Goal: Information Seeking & Learning: Learn about a topic

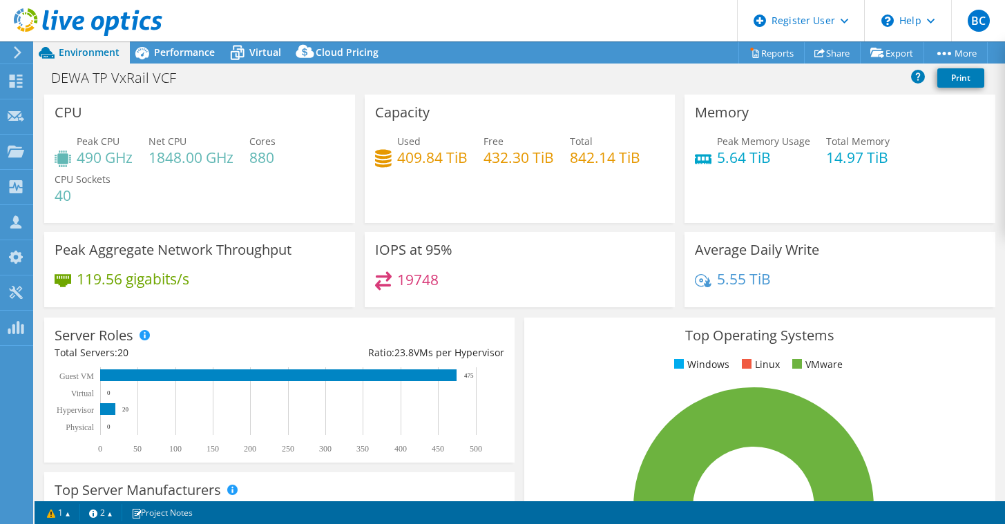
select select "EULondon"
select select "USD"
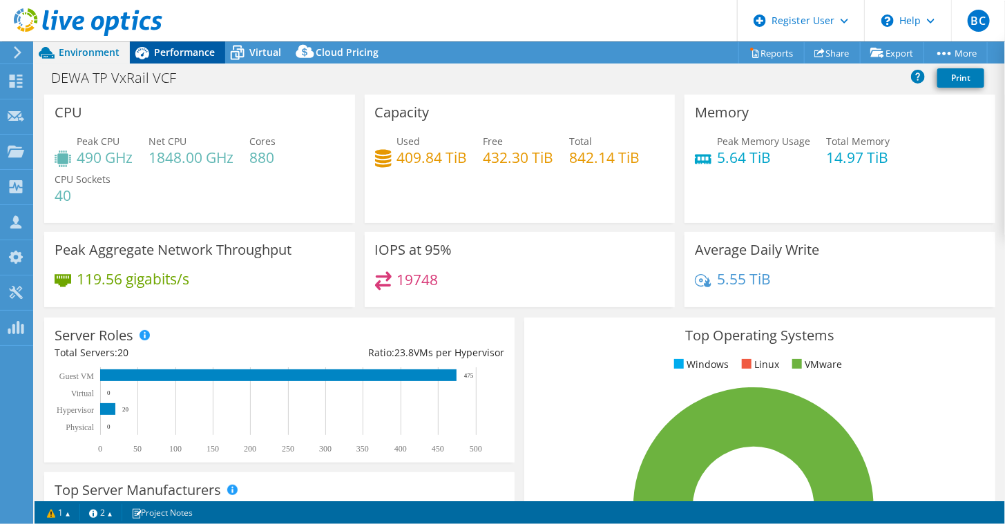
click at [189, 59] on div "Performance" at bounding box center [177, 52] width 95 height 22
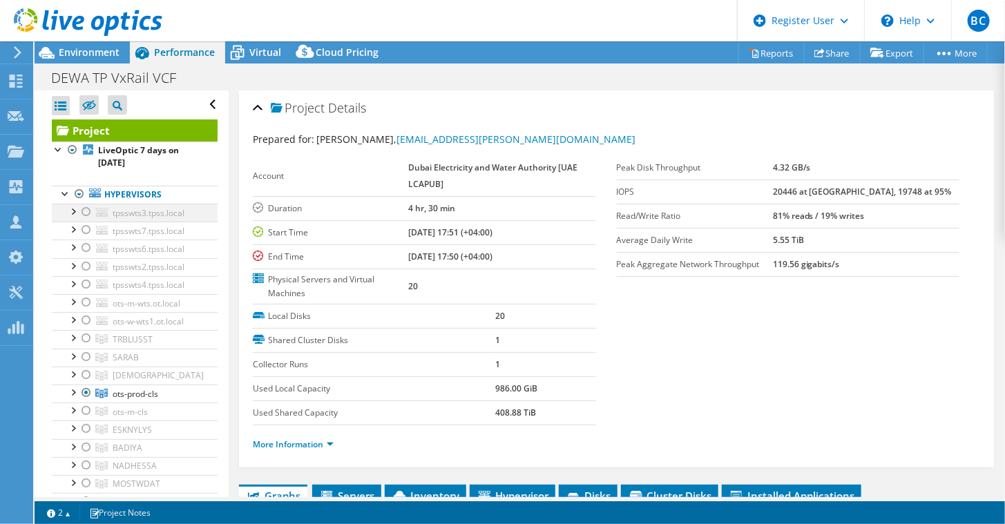
click at [87, 212] on div at bounding box center [86, 212] width 14 height 17
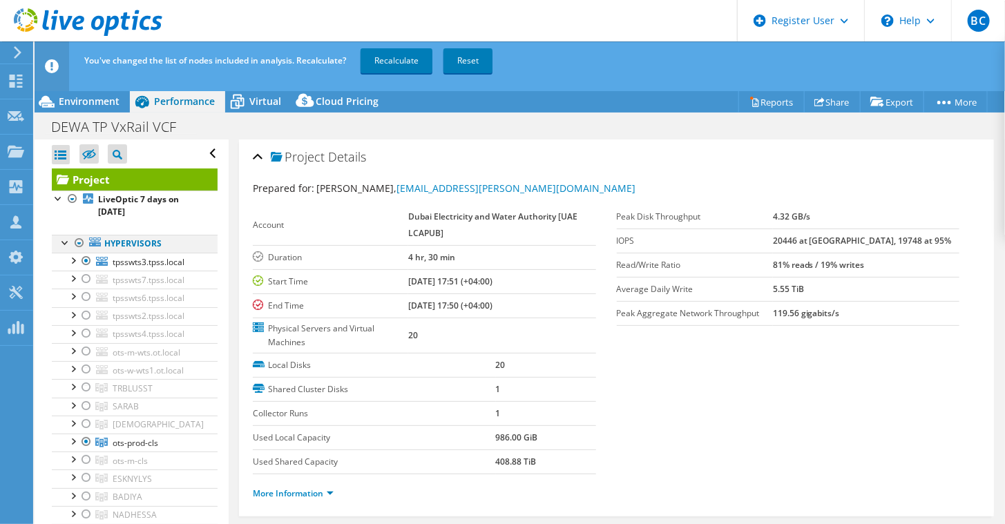
click at [67, 238] on div at bounding box center [66, 242] width 14 height 14
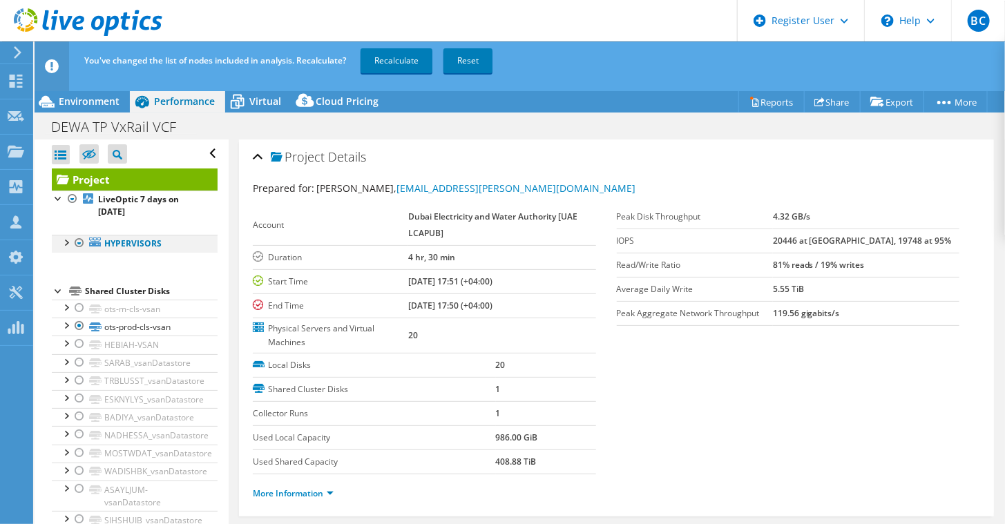
click at [82, 239] on div at bounding box center [80, 243] width 14 height 17
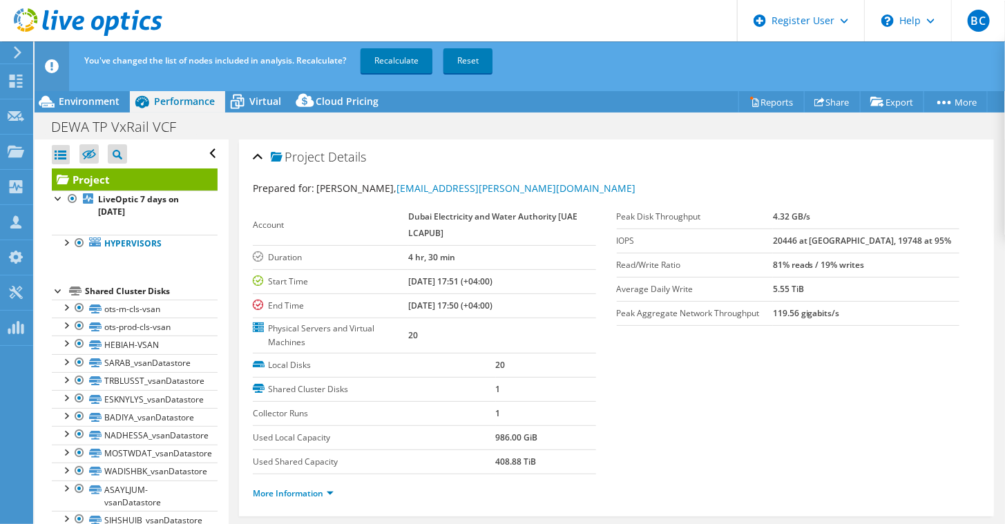
click at [57, 285] on div at bounding box center [59, 290] width 14 height 14
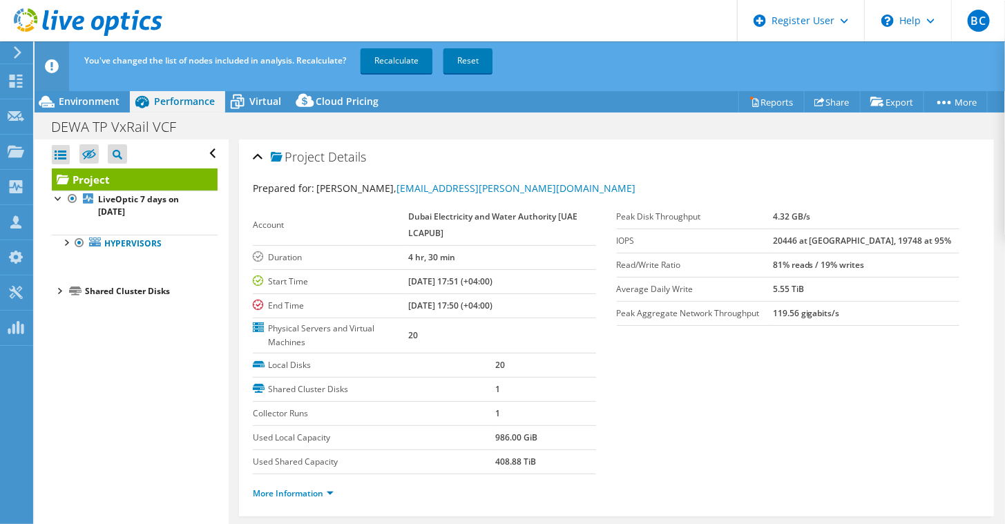
click at [59, 290] on div at bounding box center [59, 290] width 14 height 14
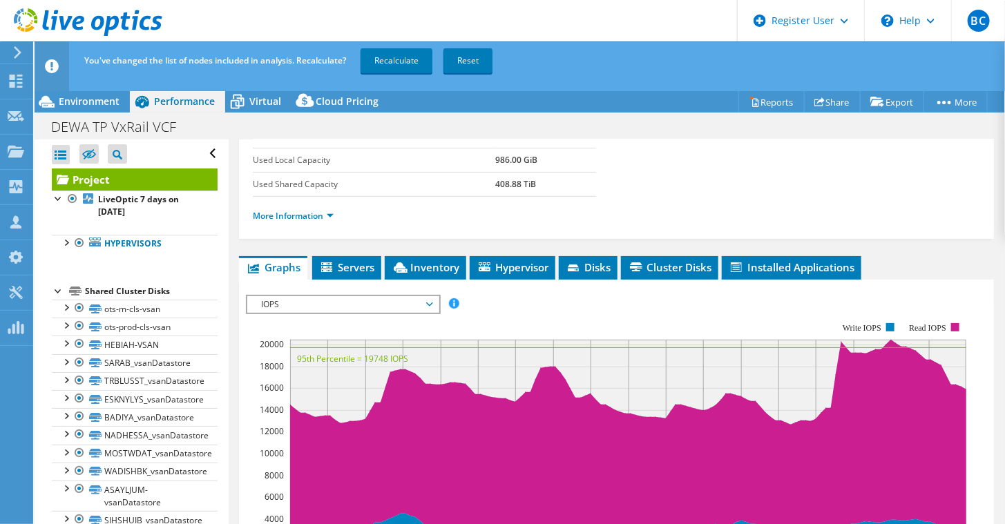
scroll to position [346, 0]
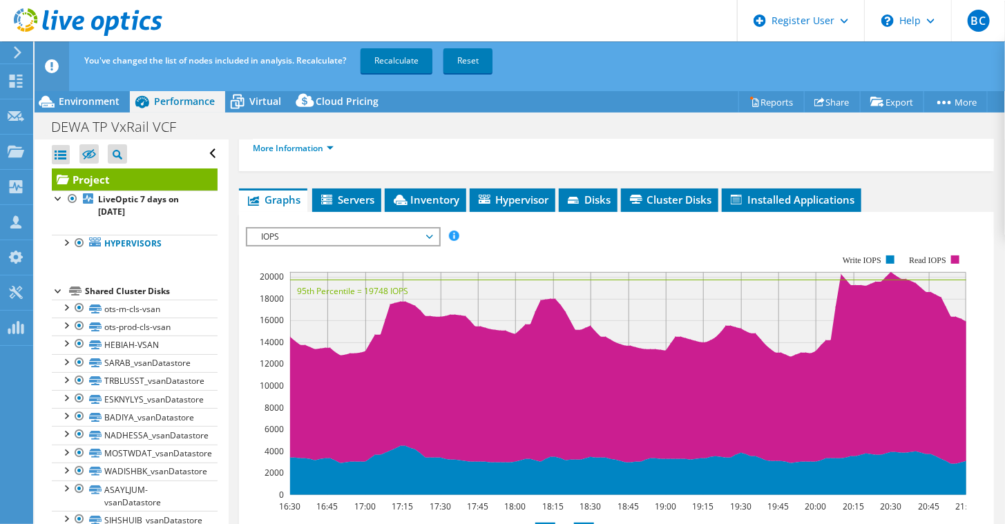
click at [429, 232] on span "IOPS" at bounding box center [343, 237] width 178 height 17
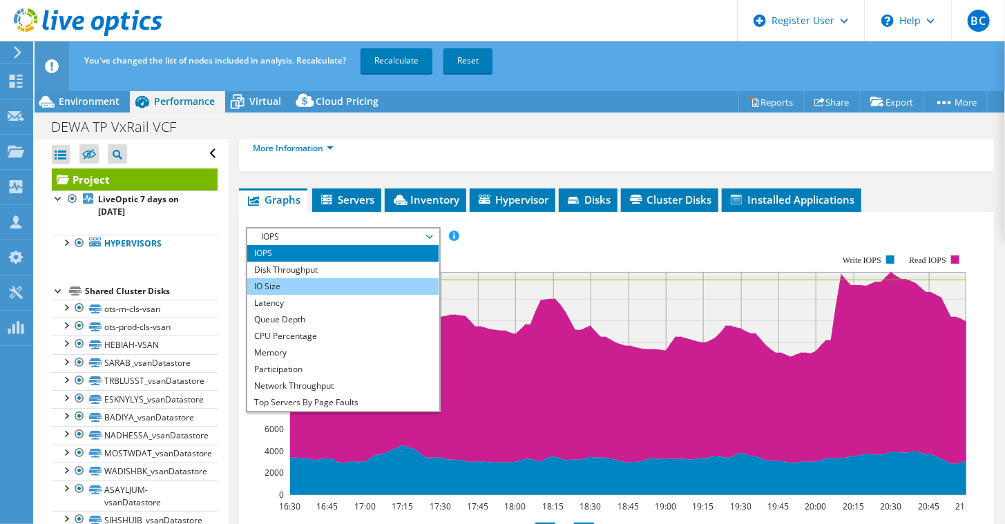
click at [395, 279] on li "IO Size" at bounding box center [342, 286] width 191 height 17
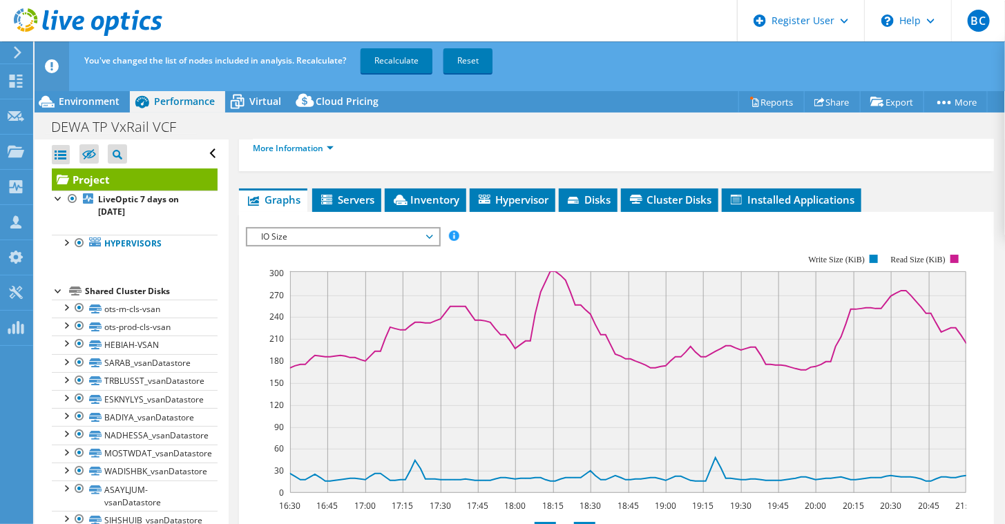
click at [420, 231] on span "IO Size" at bounding box center [343, 237] width 178 height 17
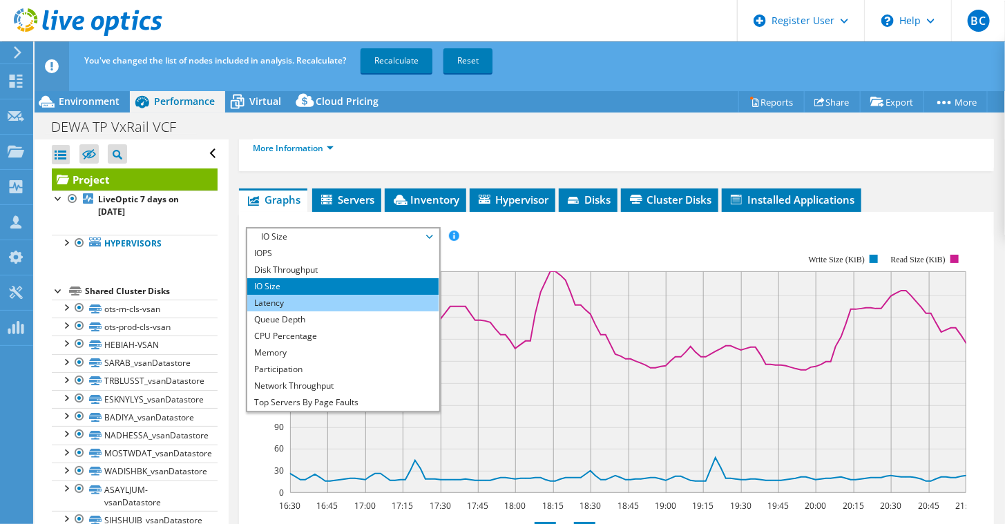
click at [378, 295] on li "Latency" at bounding box center [342, 303] width 191 height 17
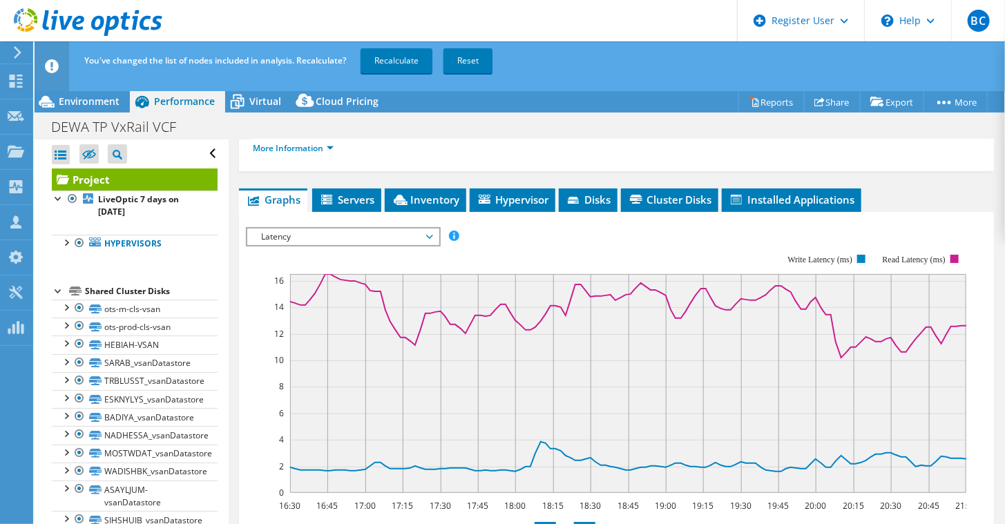
click at [315, 235] on span "Latency" at bounding box center [343, 237] width 178 height 17
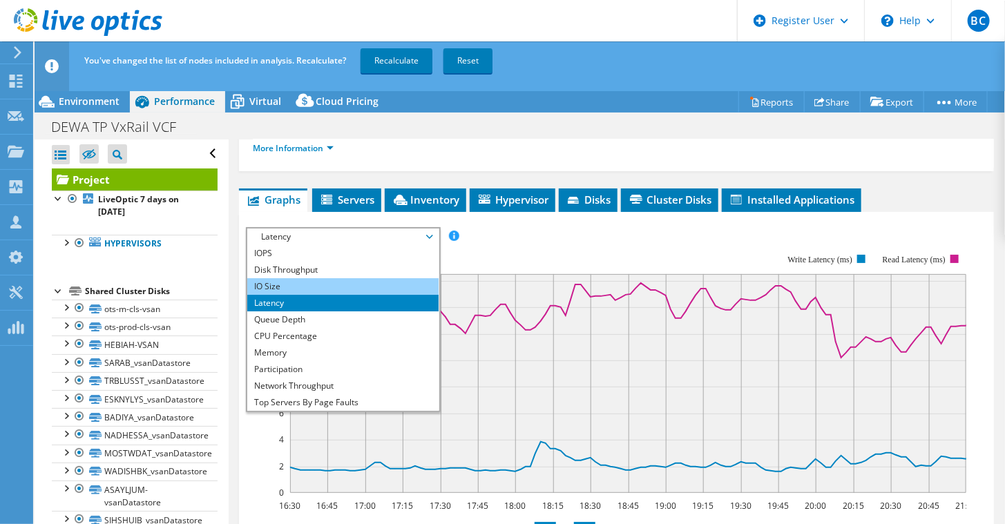
click at [302, 279] on li "IO Size" at bounding box center [342, 286] width 191 height 17
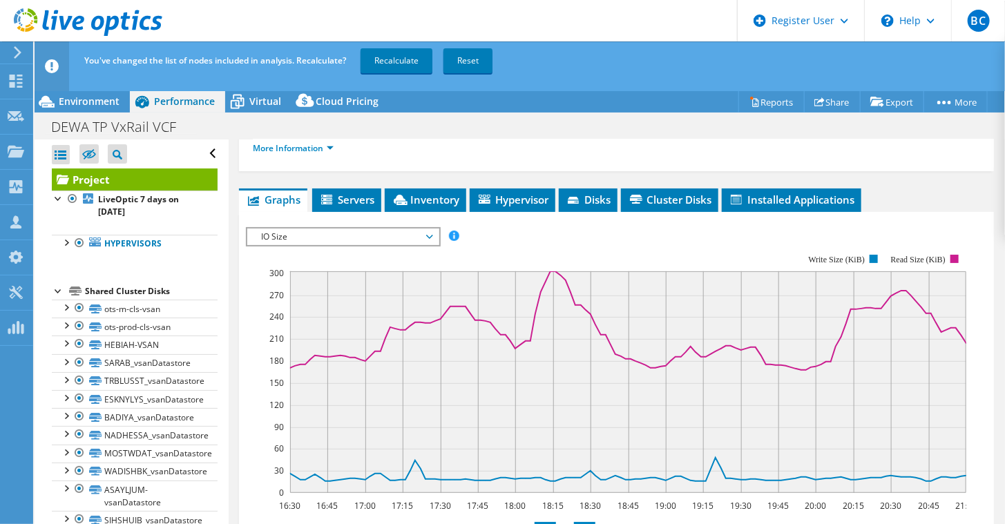
click at [299, 236] on span "IO Size" at bounding box center [343, 237] width 178 height 17
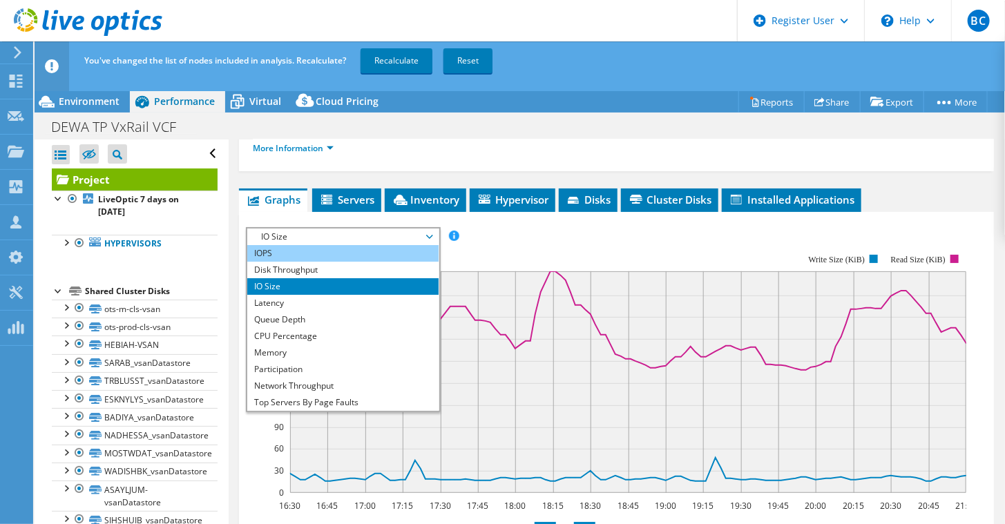
click at [296, 246] on li "IOPS" at bounding box center [342, 253] width 191 height 17
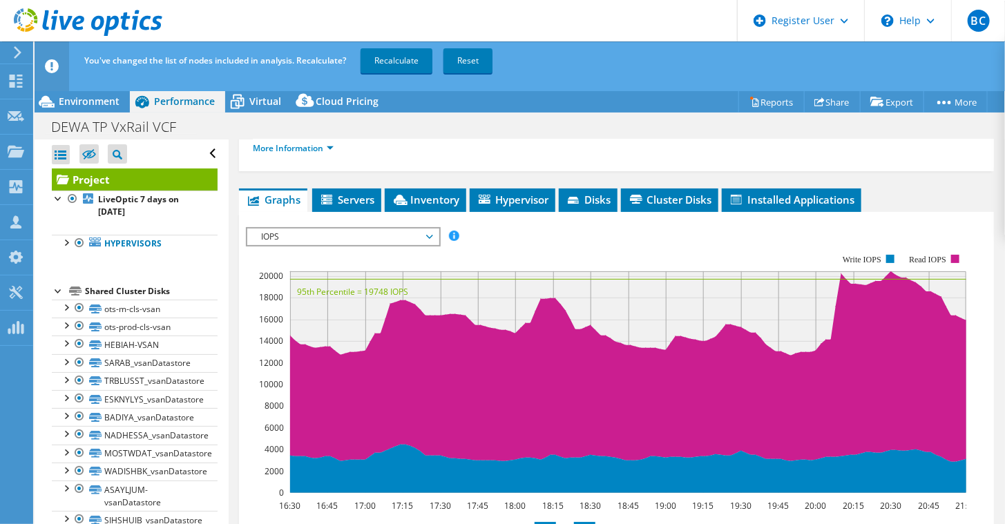
click at [417, 233] on span "IOPS" at bounding box center [343, 237] width 178 height 17
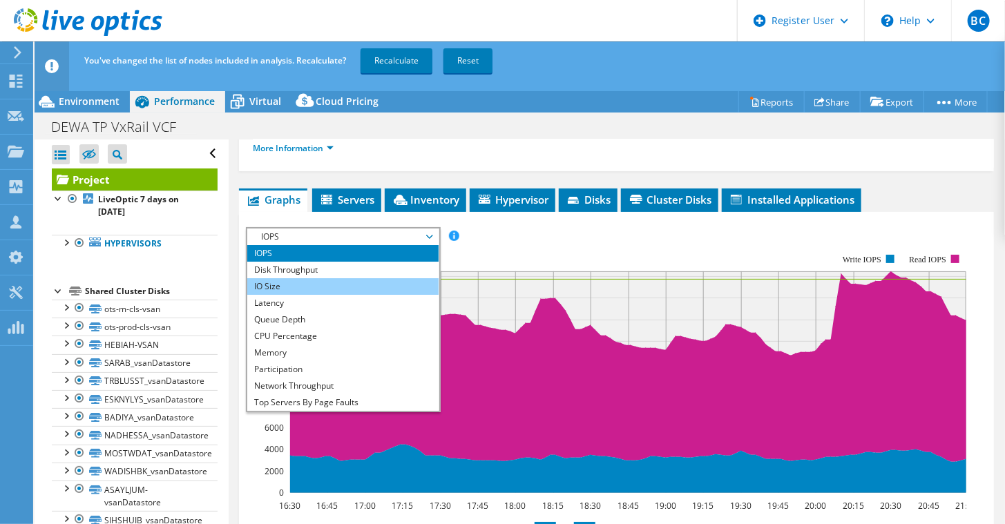
click at [399, 278] on li "IO Size" at bounding box center [342, 286] width 191 height 17
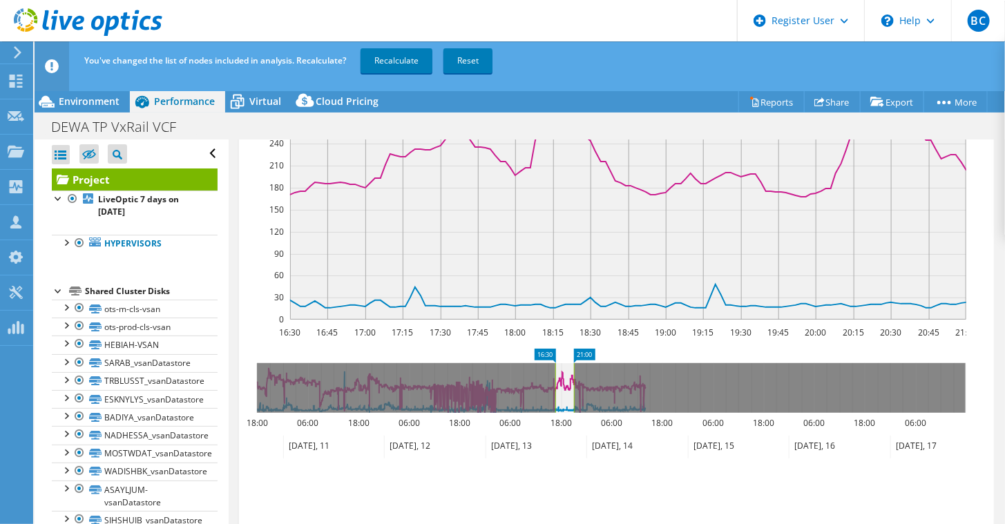
scroll to position [588, 0]
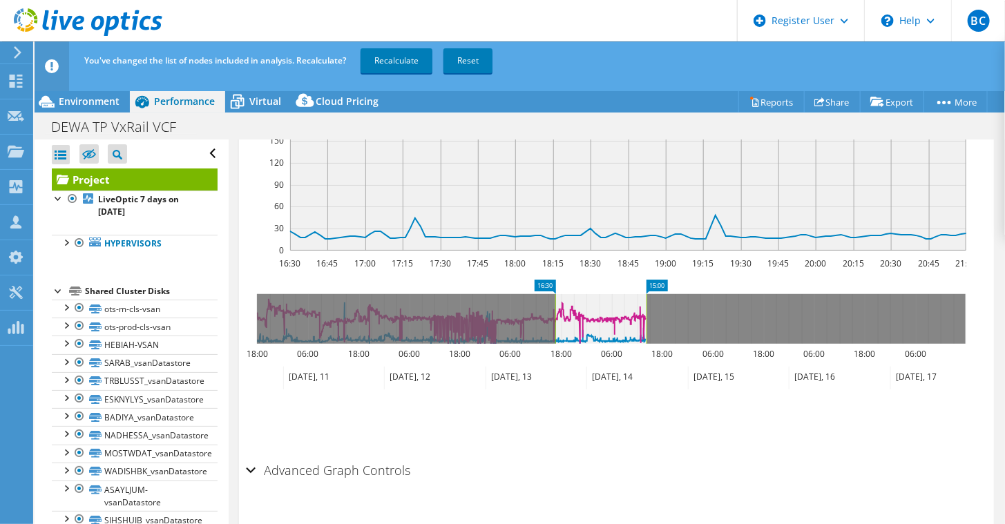
drag, startPoint x: 575, startPoint y: 325, endPoint x: 647, endPoint y: 343, distance: 74.9
click at [647, 343] on icon "16:30 15:00 18:00 06:00 18:00 06:00 18:00 06:00 18:00 06:00 18:00 06:00 18:00 0…" at bounding box center [611, 335] width 731 height 111
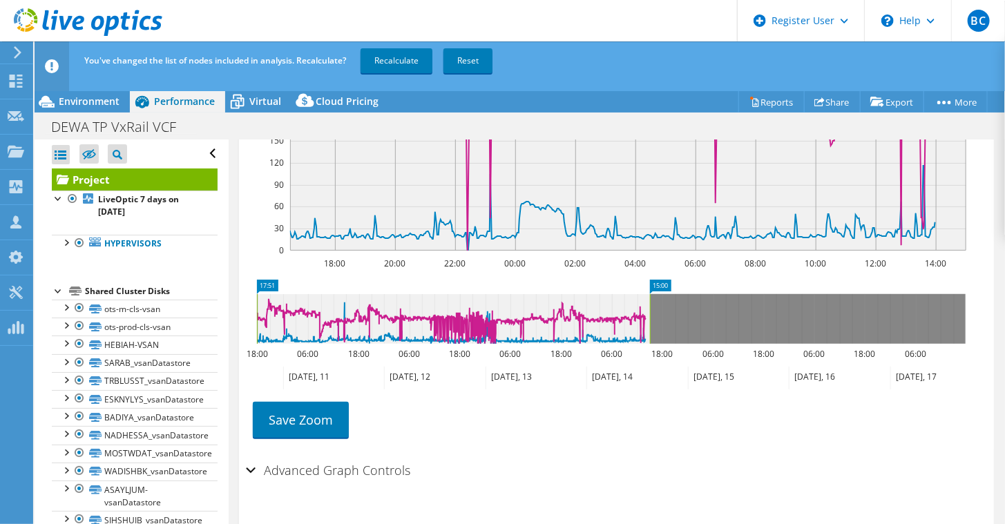
drag, startPoint x: 556, startPoint y: 323, endPoint x: 239, endPoint y: 330, distance: 317.2
click at [239, 330] on section "IOPS Disk Throughput IO Size Latency Queue Depth CPU Percentage Memory Page Fau…" at bounding box center [616, 249] width 755 height 558
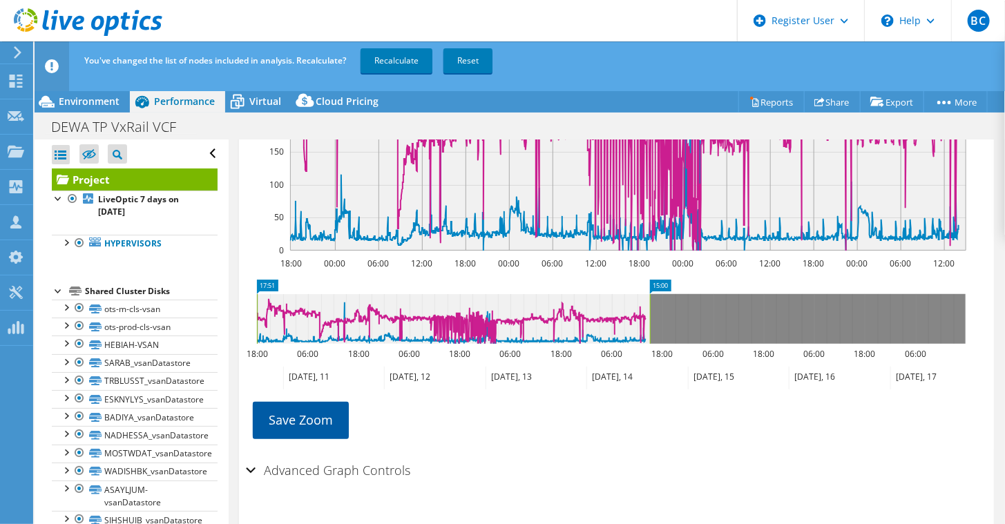
click at [322, 416] on link "Save Zoom" at bounding box center [301, 420] width 96 height 36
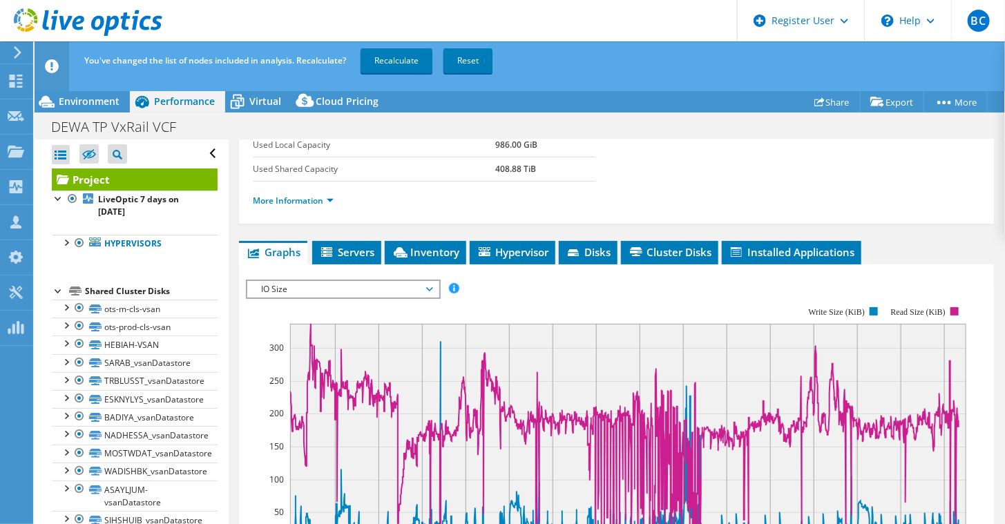
scroll to position [312, 0]
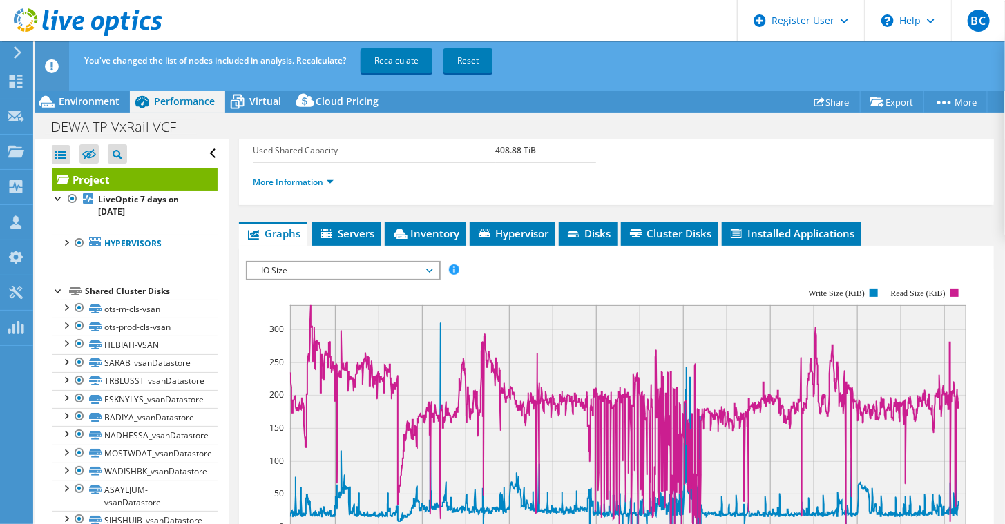
click at [384, 263] on span "IO Size" at bounding box center [343, 271] width 178 height 17
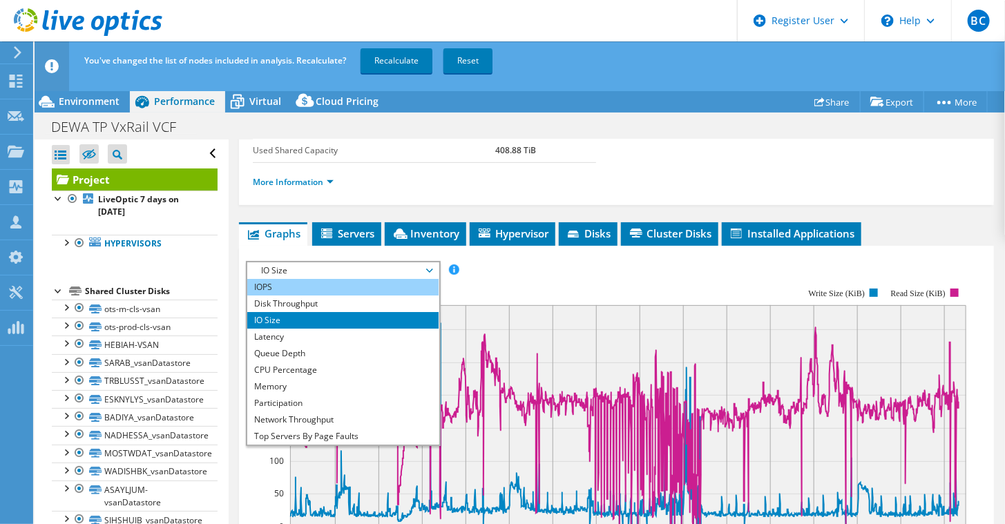
click at [381, 284] on li "IOPS" at bounding box center [342, 287] width 191 height 17
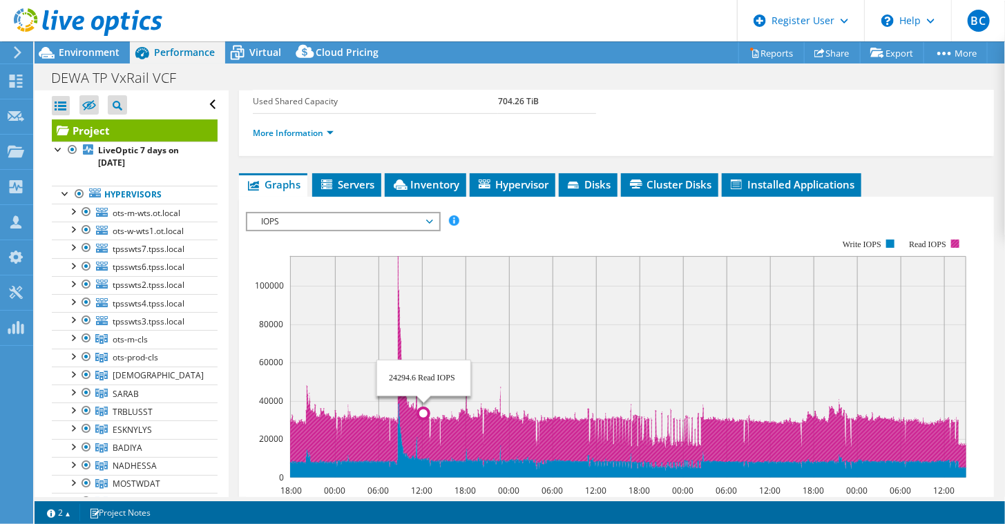
drag, startPoint x: 379, startPoint y: 440, endPoint x: 430, endPoint y: 442, distance: 50.5
click at [430, 442] on icon at bounding box center [900, 367] width 1220 height 222
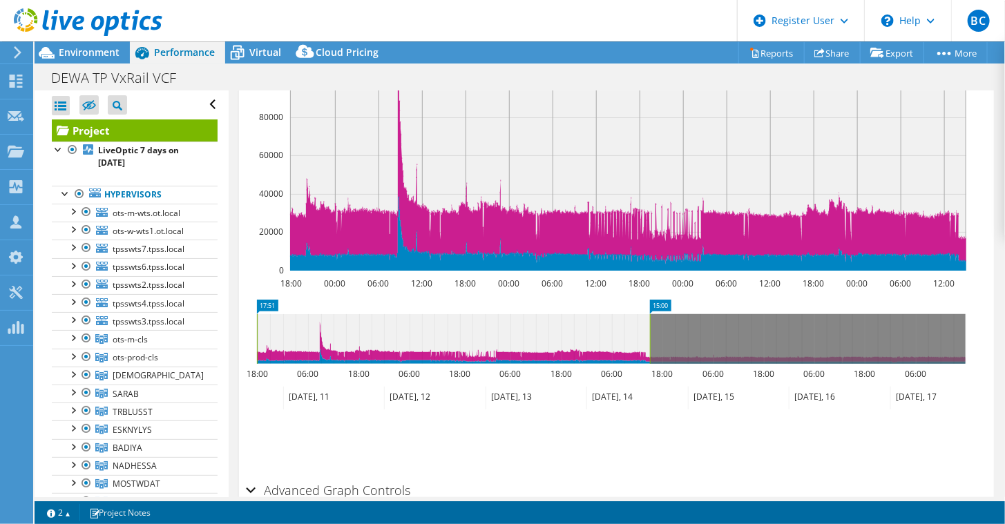
scroll to position [588, 0]
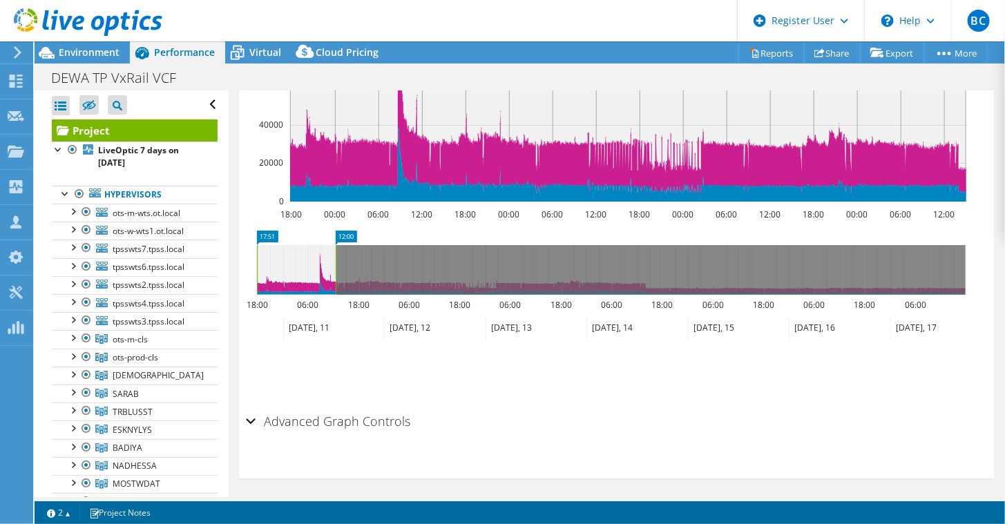
drag, startPoint x: 649, startPoint y: 281, endPoint x: 334, endPoint y: 294, distance: 314.7
click at [334, 294] on icon "17:51 12:00 18:00 06:00 18:00 06:00 18:00 06:00 18:00 06:00 18:00 06:00 18:00 0…" at bounding box center [611, 286] width 731 height 111
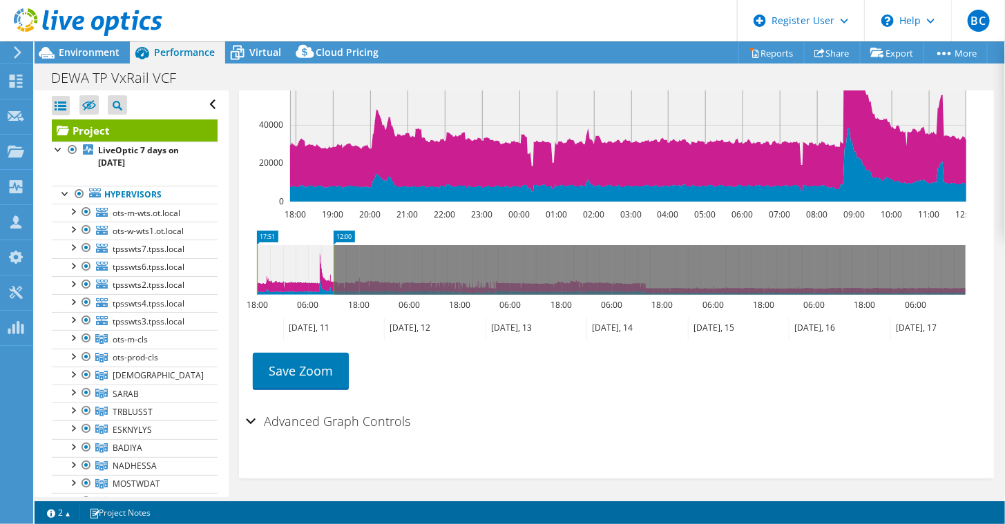
drag, startPoint x: 254, startPoint y: 280, endPoint x: 265, endPoint y: 283, distance: 12.2
click at [265, 283] on icon "12:00 17:51 18:00 06:00 18:00 06:00 18:00 06:00 18:00 06:00 18:00 06:00 18:00 0…" at bounding box center [611, 286] width 731 height 111
drag, startPoint x: 258, startPoint y: 281, endPoint x: 310, endPoint y: 283, distance: 51.9
click at [310, 283] on rect at bounding box center [309, 270] width 6 height 50
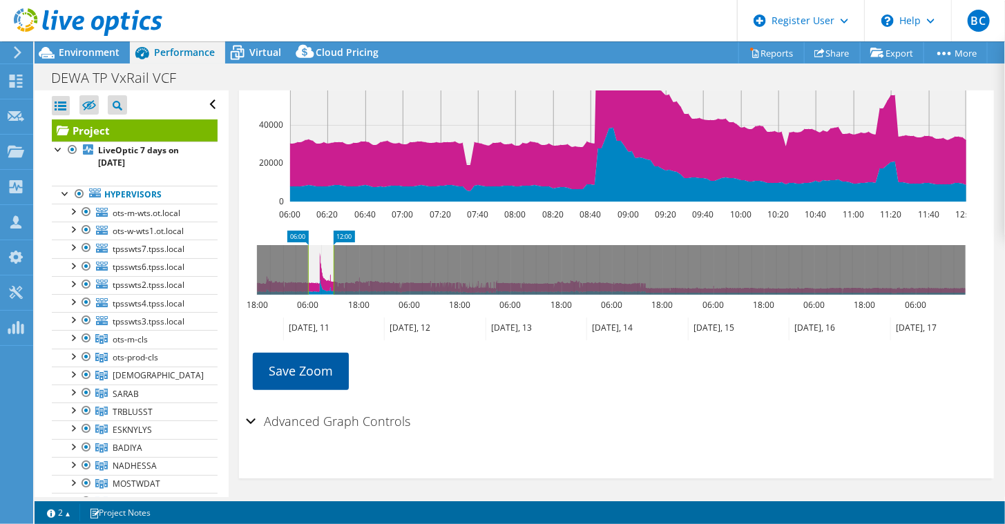
click at [313, 360] on link "Save Zoom" at bounding box center [301, 371] width 96 height 36
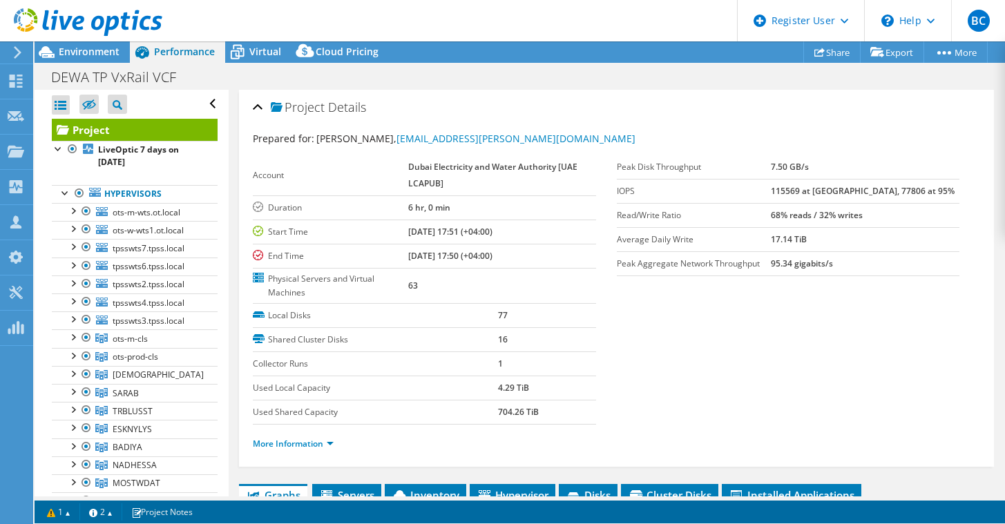
select select "EULondon"
select select "USD"
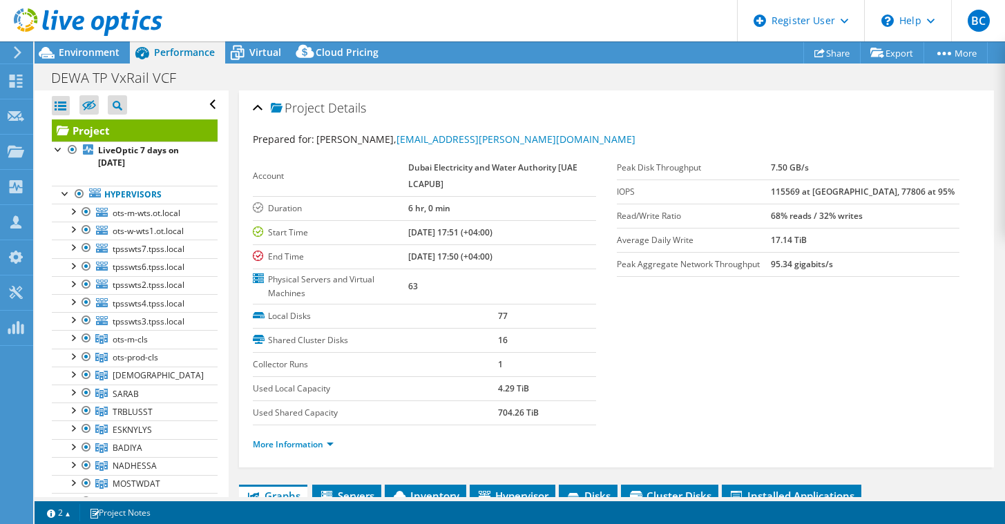
click at [995, 341] on article "Project Details Prepared for: Tahseen Khan, Khan.Tahseen@dewa.gov.ae Account Du…" at bounding box center [617, 294] width 777 height 407
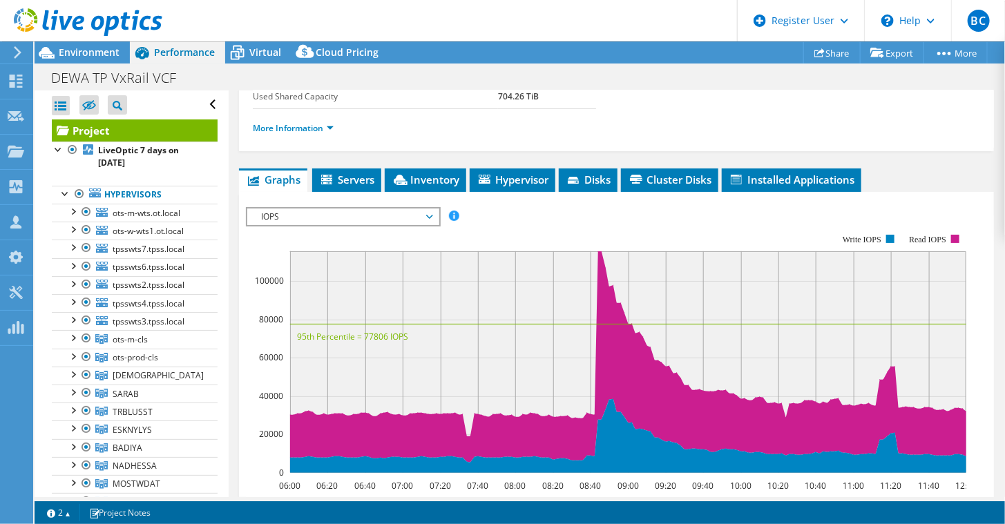
scroll to position [312, 0]
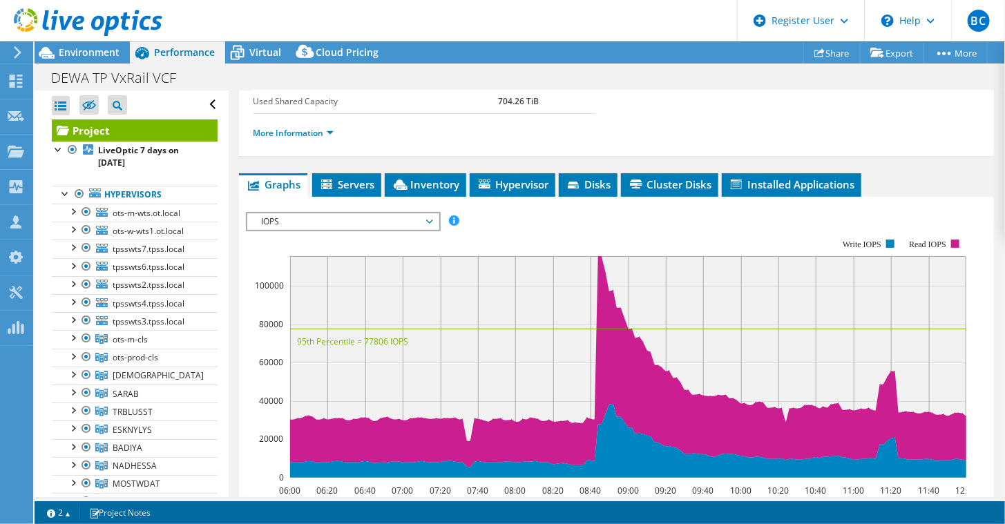
click at [404, 214] on span "IOPS" at bounding box center [343, 222] width 178 height 17
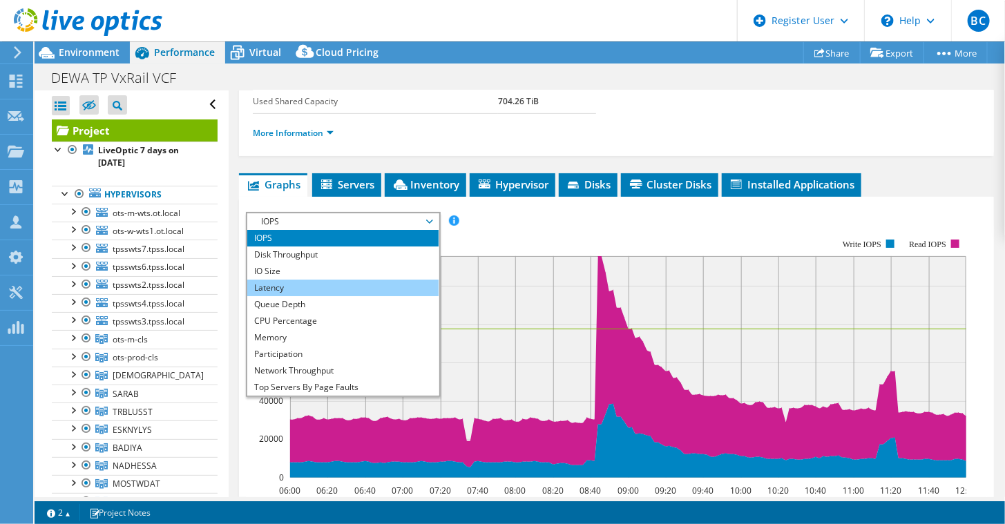
click at [352, 286] on li "Latency" at bounding box center [342, 288] width 191 height 17
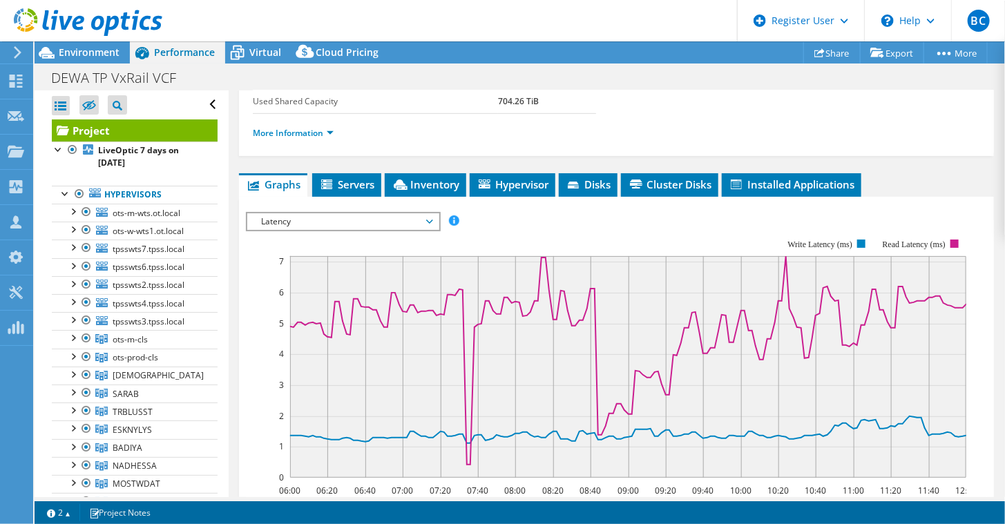
click at [341, 218] on span "Latency" at bounding box center [343, 222] width 178 height 17
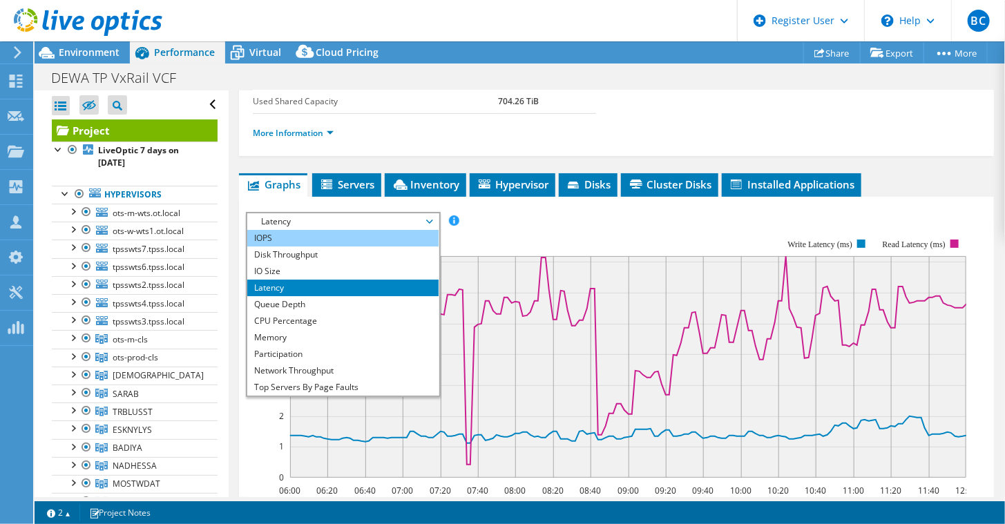
click at [332, 236] on li "IOPS" at bounding box center [342, 238] width 191 height 17
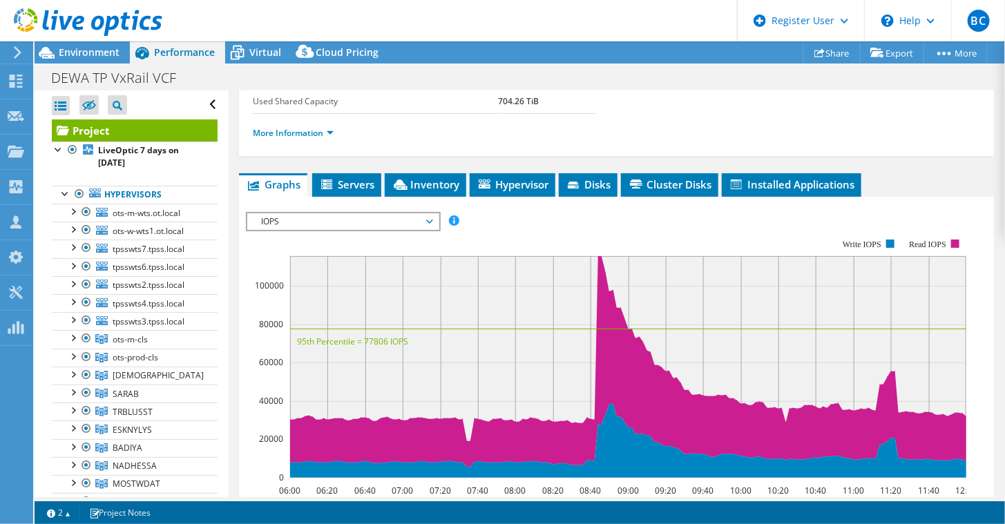
click at [276, 214] on span "IOPS" at bounding box center [343, 222] width 178 height 17
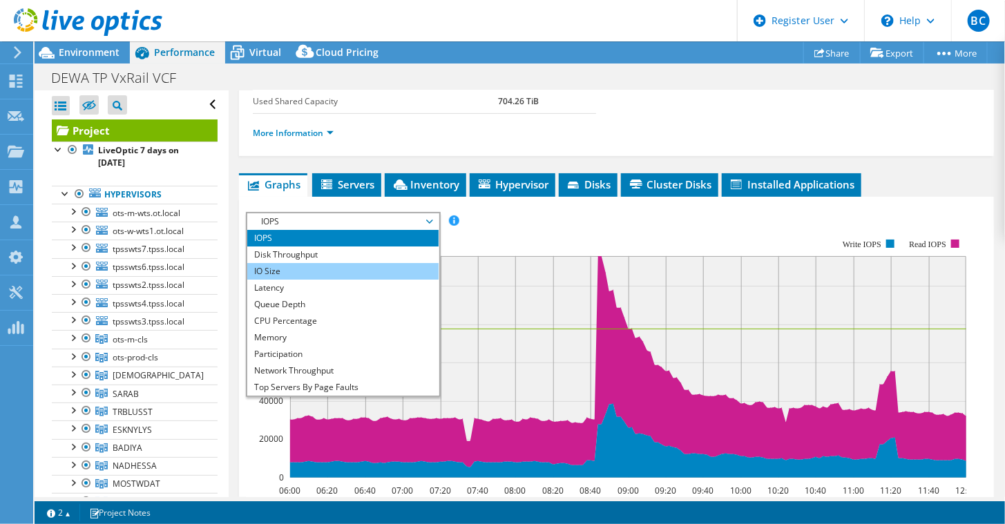
click at [268, 263] on li "IO Size" at bounding box center [342, 271] width 191 height 17
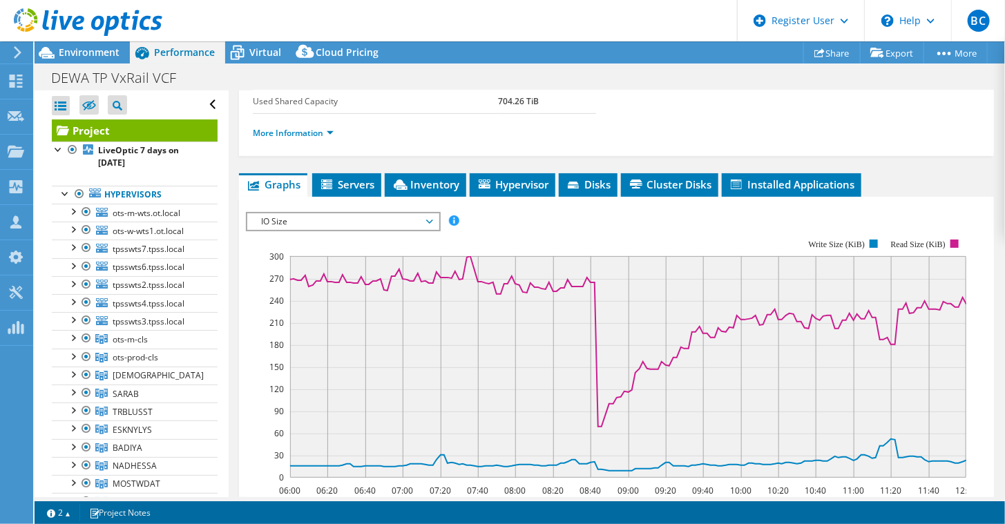
click at [305, 217] on span "IO Size" at bounding box center [343, 222] width 178 height 17
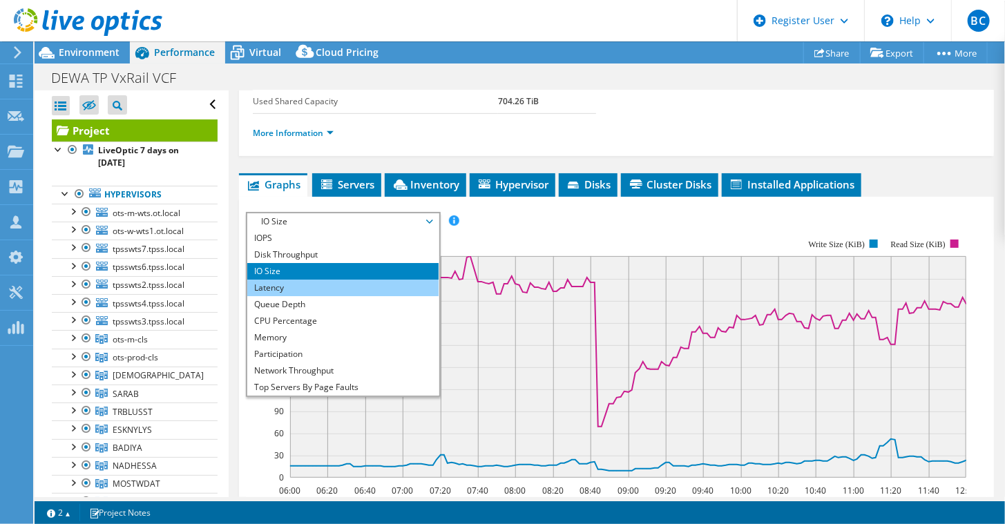
click at [281, 280] on li "Latency" at bounding box center [342, 288] width 191 height 17
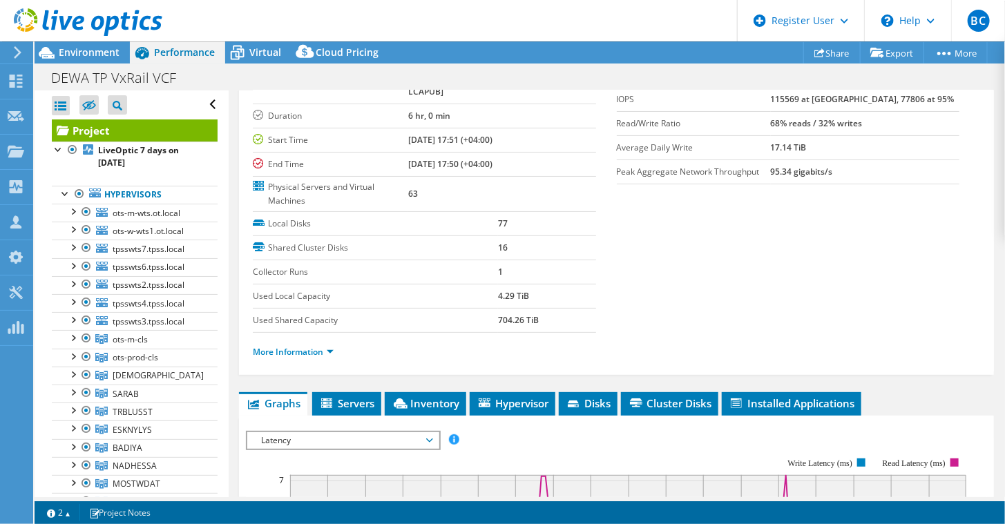
scroll to position [173, 0]
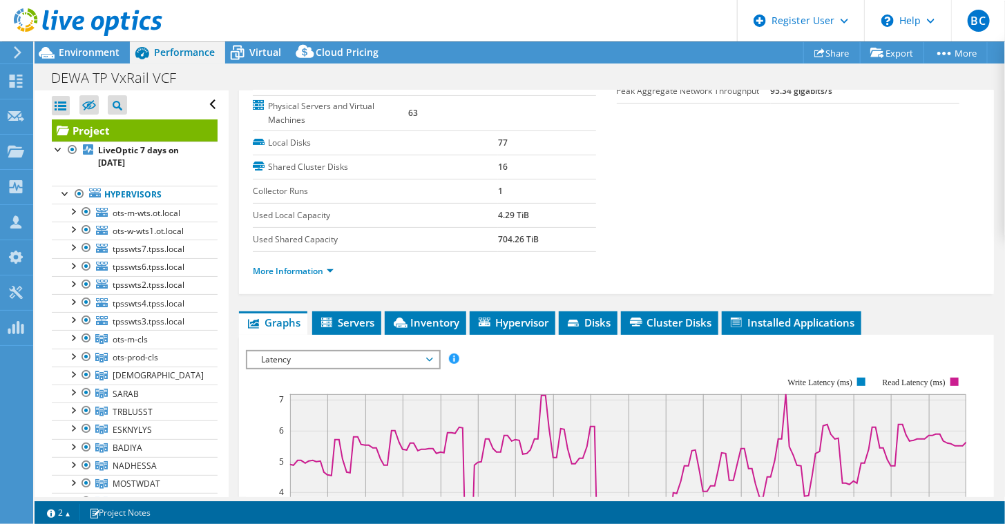
click at [325, 356] on span "Latency" at bounding box center [343, 360] width 178 height 17
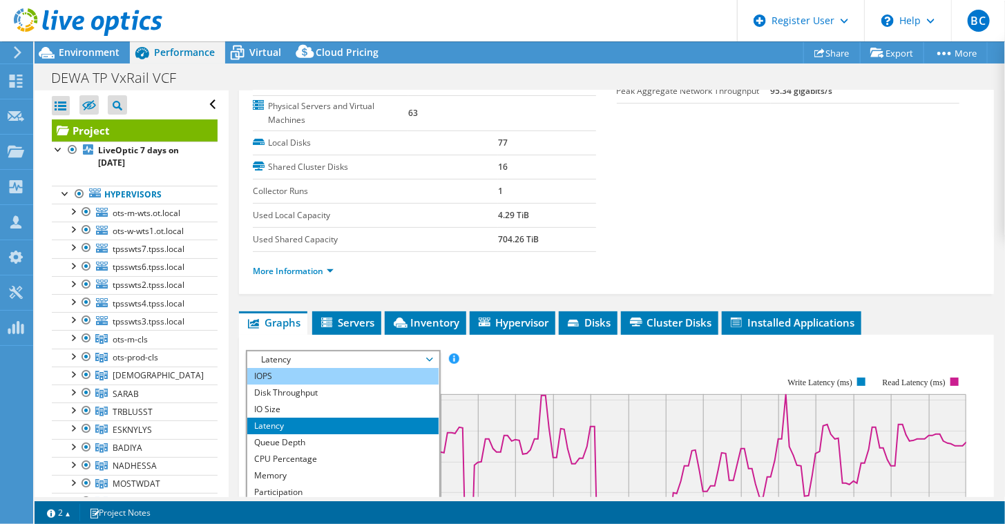
click at [312, 372] on li "IOPS" at bounding box center [342, 376] width 191 height 17
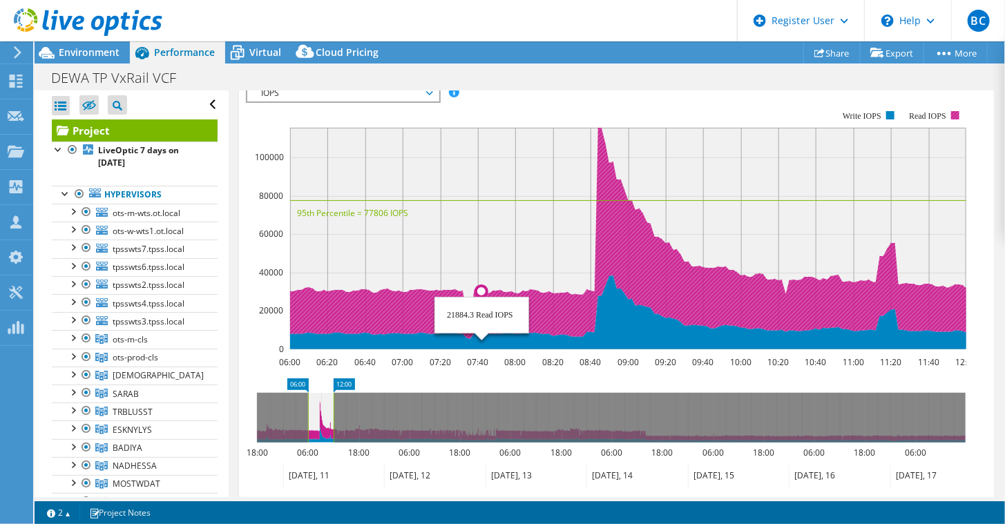
scroll to position [519, 0]
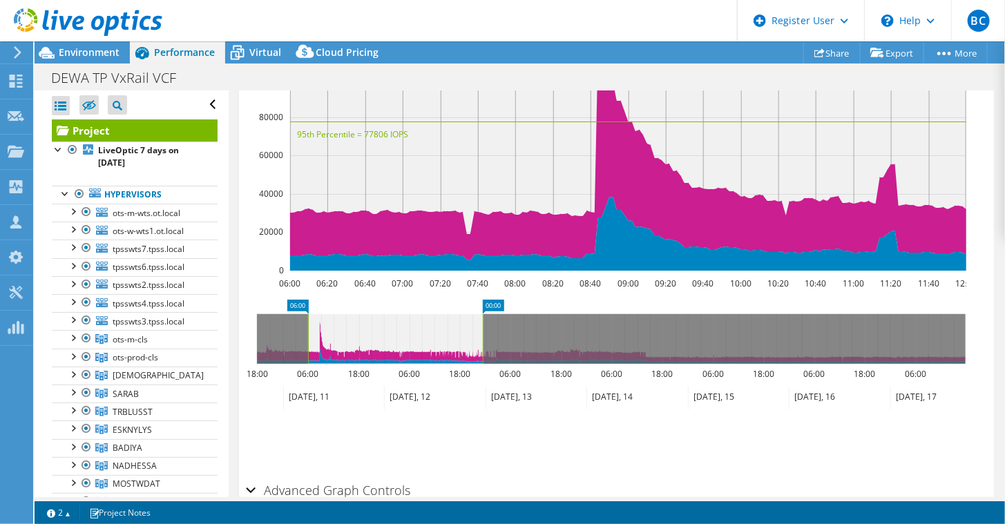
drag, startPoint x: 334, startPoint y: 343, endPoint x: 484, endPoint y: 370, distance: 151.8
click at [484, 370] on icon "06:00 00:00 18:00 06:00 18:00 06:00 18:00 06:00 18:00 06:00 18:00 06:00 18:00 0…" at bounding box center [611, 355] width 731 height 111
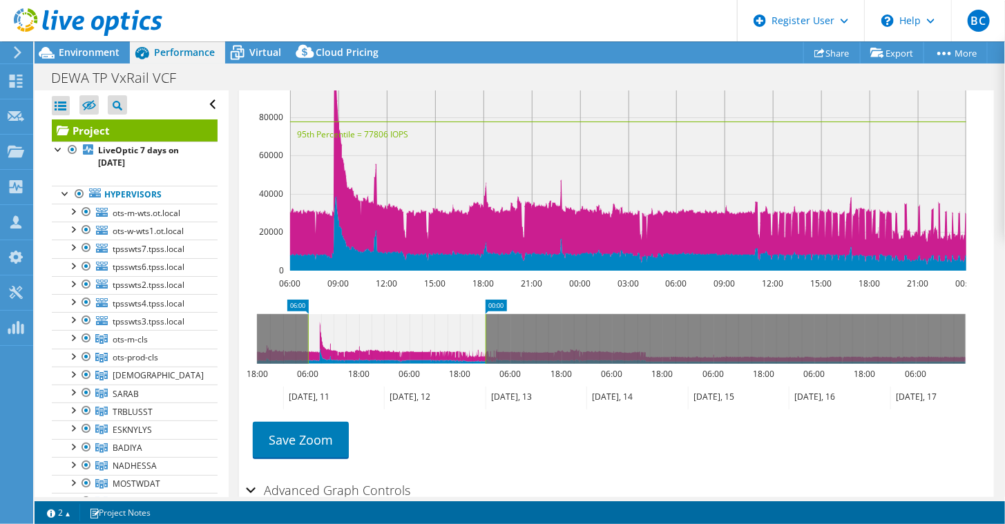
scroll to position [312, 0]
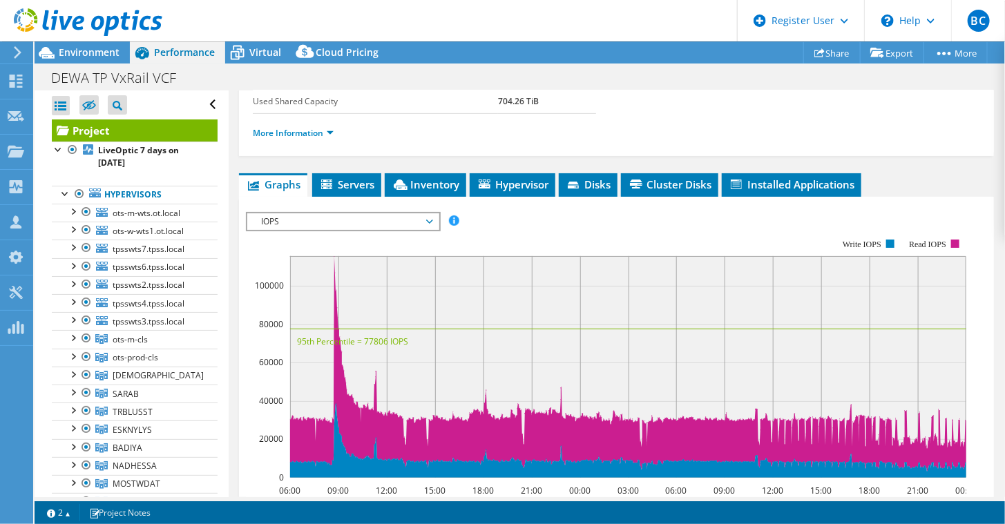
click at [325, 216] on span "IOPS" at bounding box center [343, 222] width 178 height 17
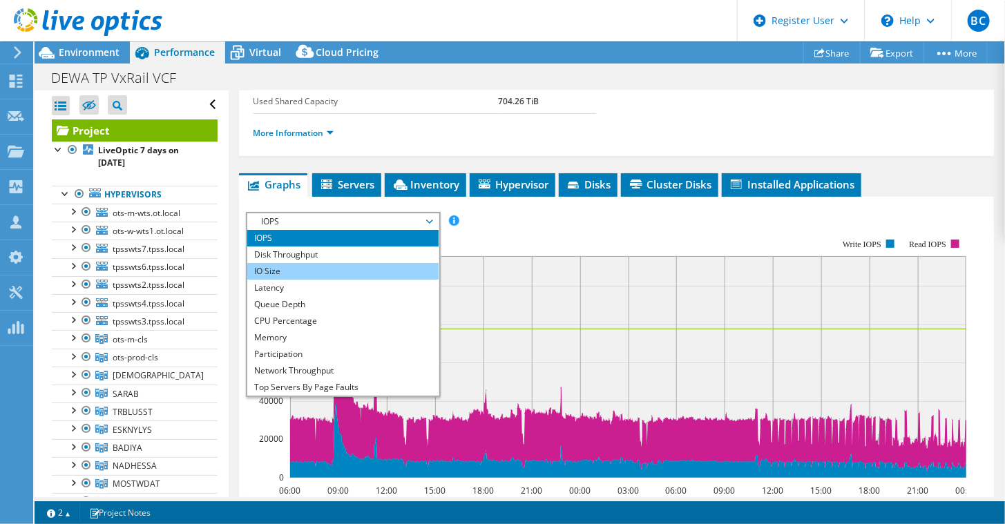
click at [320, 266] on li "IO Size" at bounding box center [342, 271] width 191 height 17
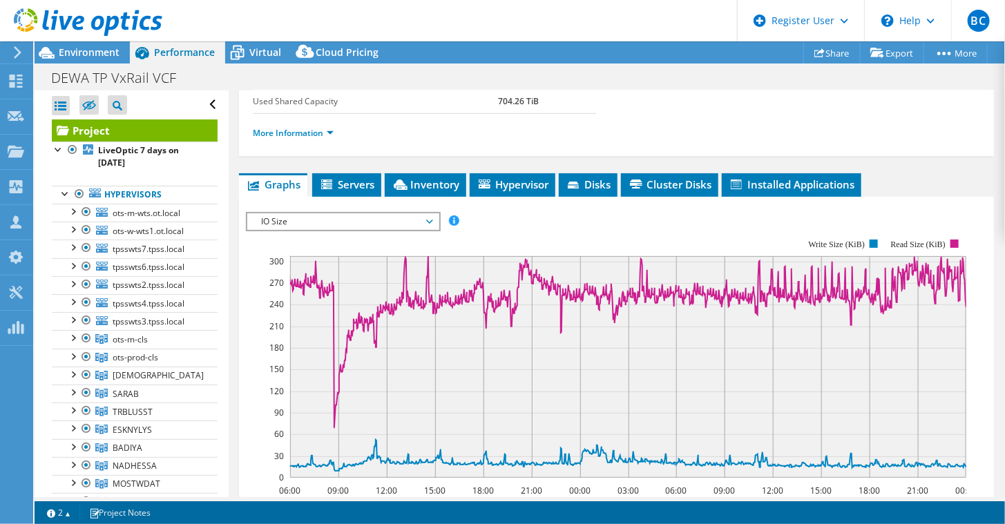
click at [360, 214] on span "IO Size" at bounding box center [343, 222] width 178 height 17
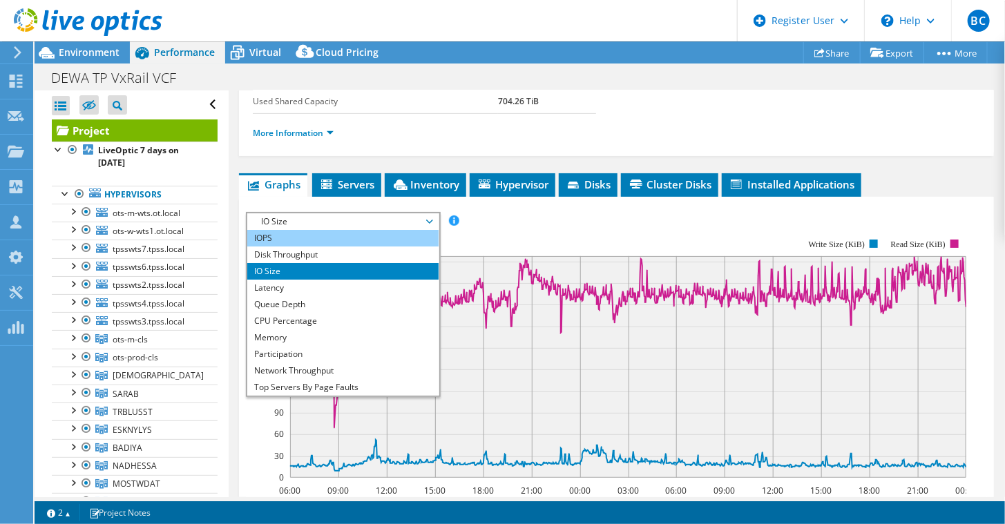
click at [348, 231] on li "IOPS" at bounding box center [342, 238] width 191 height 17
